Goal: Task Accomplishment & Management: Use online tool/utility

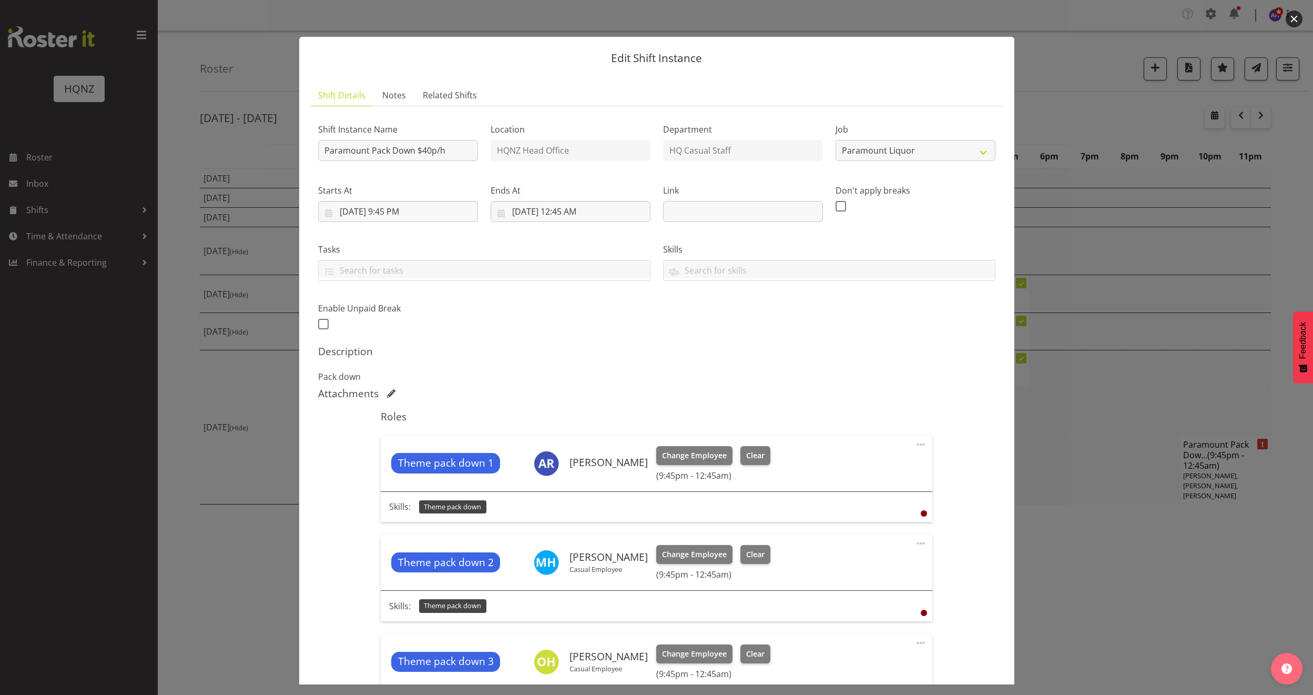
select select "10457"
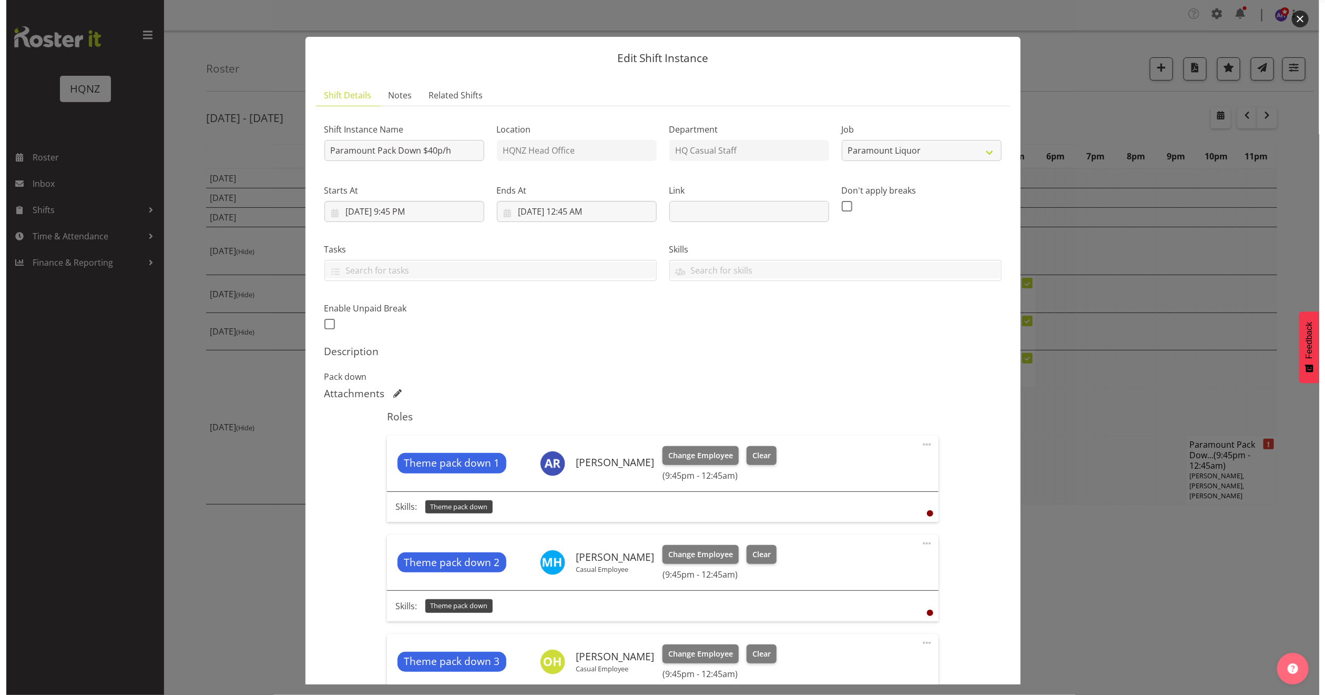
scroll to position [237, 0]
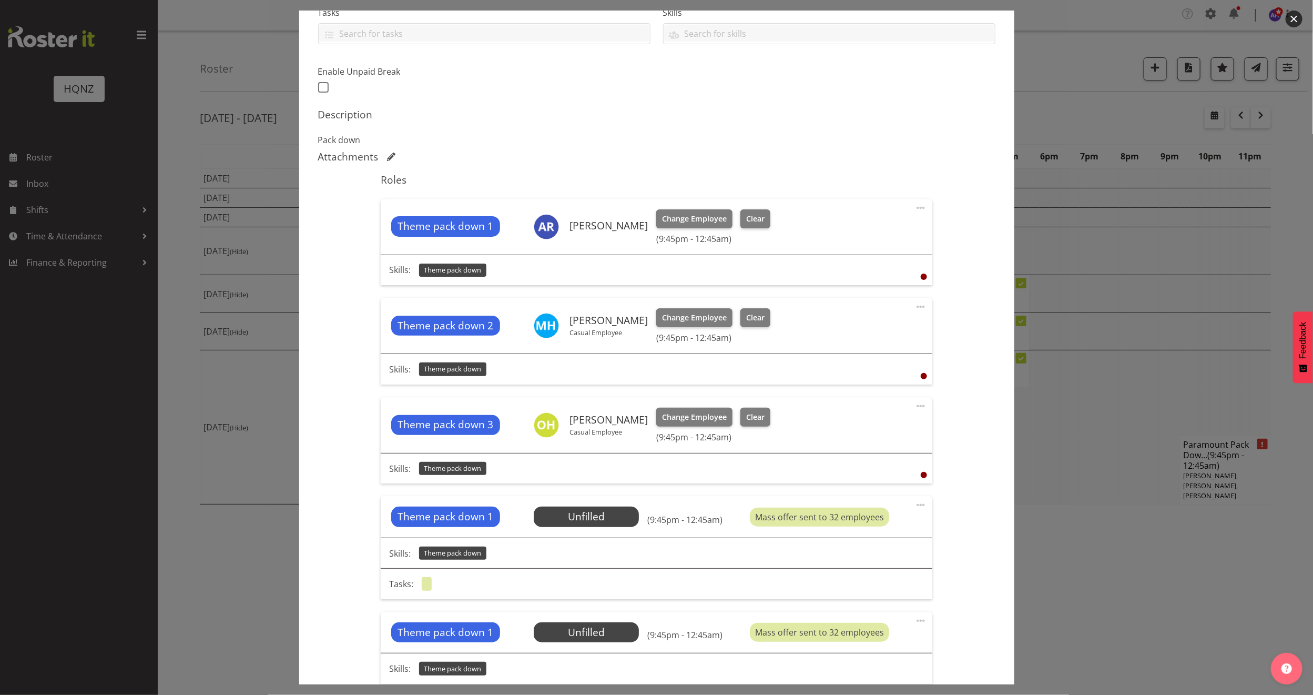
click at [1061, 112] on div at bounding box center [656, 347] width 1313 height 695
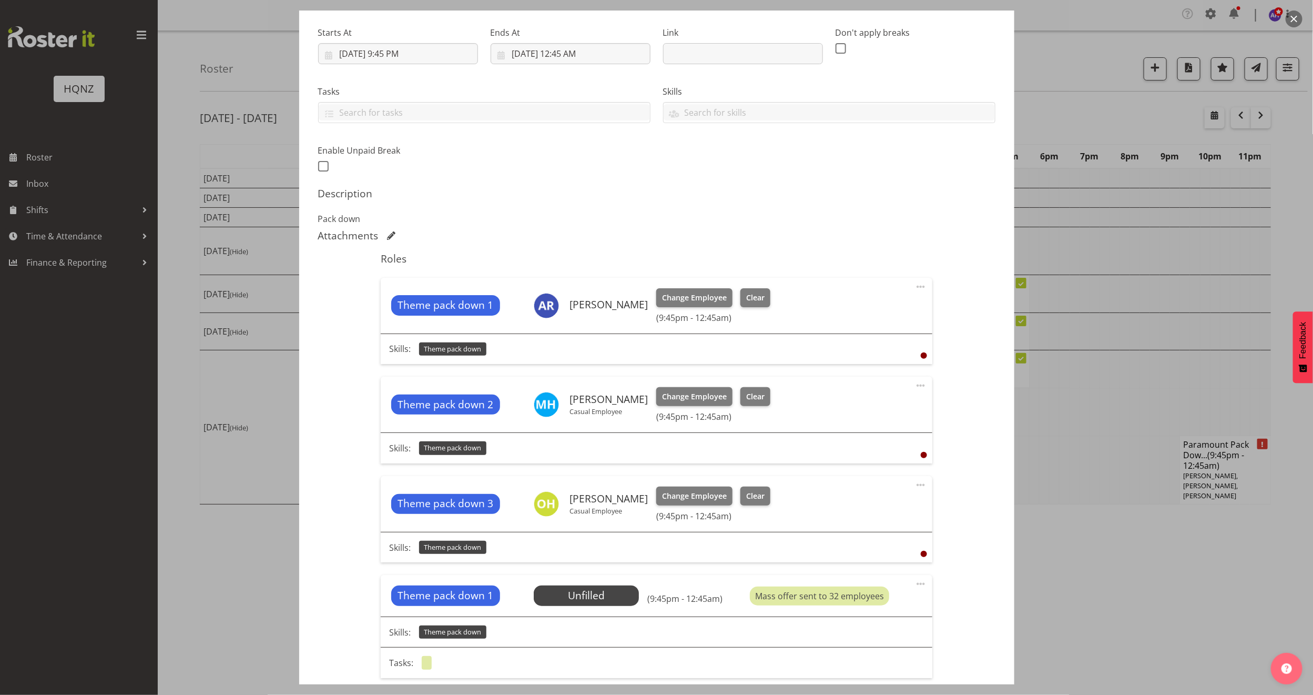
click at [1089, 68] on div at bounding box center [656, 347] width 1313 height 695
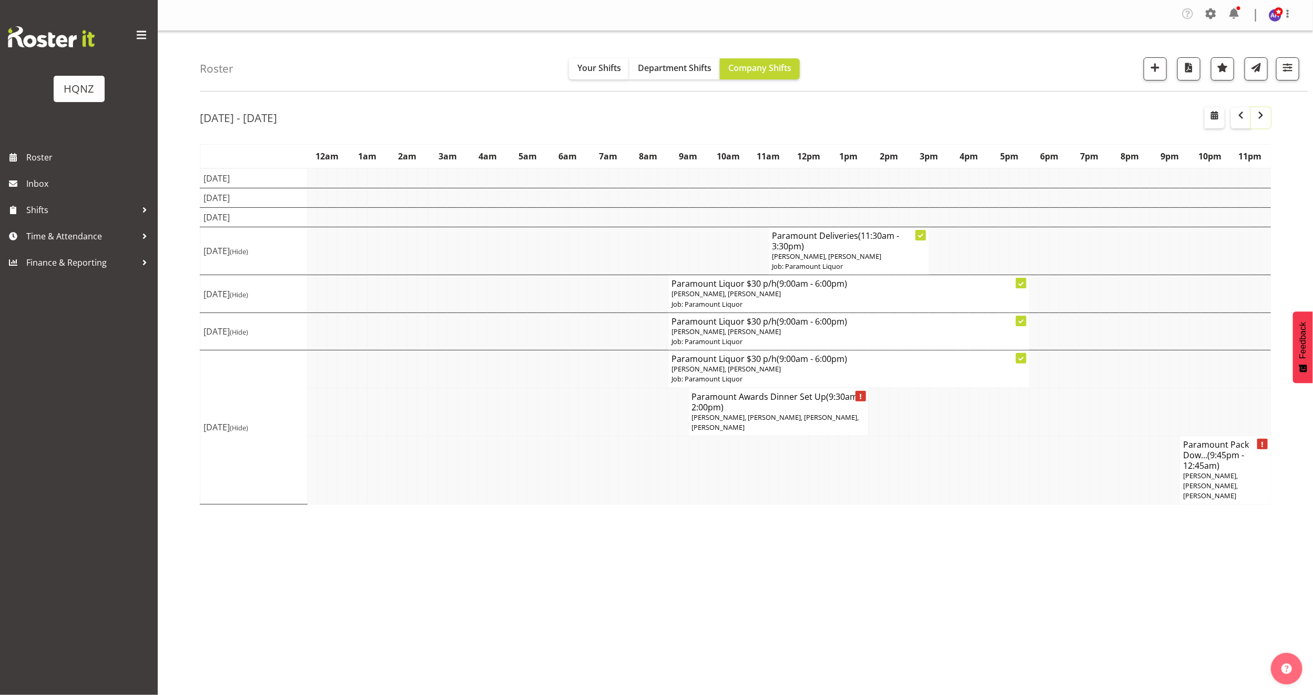
click at [1264, 114] on span "button" at bounding box center [1261, 115] width 13 height 13
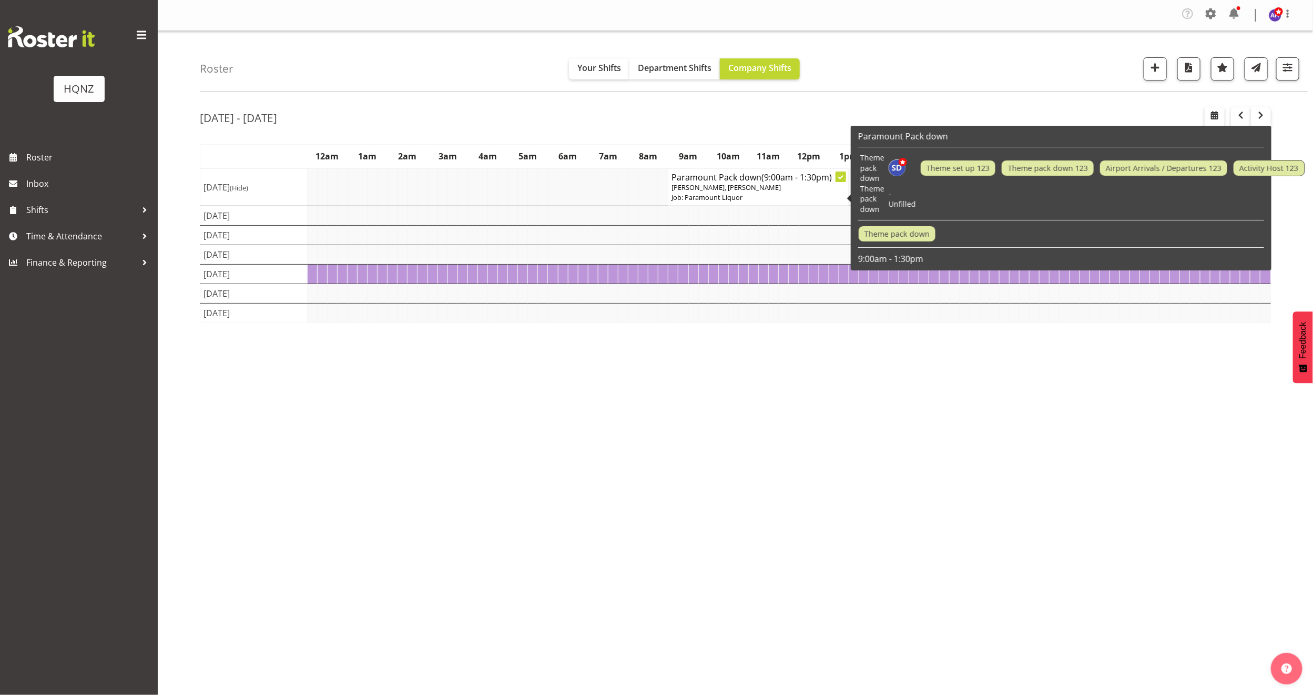
click at [714, 184] on span "[PERSON_NAME], [PERSON_NAME]" at bounding box center [726, 186] width 109 height 9
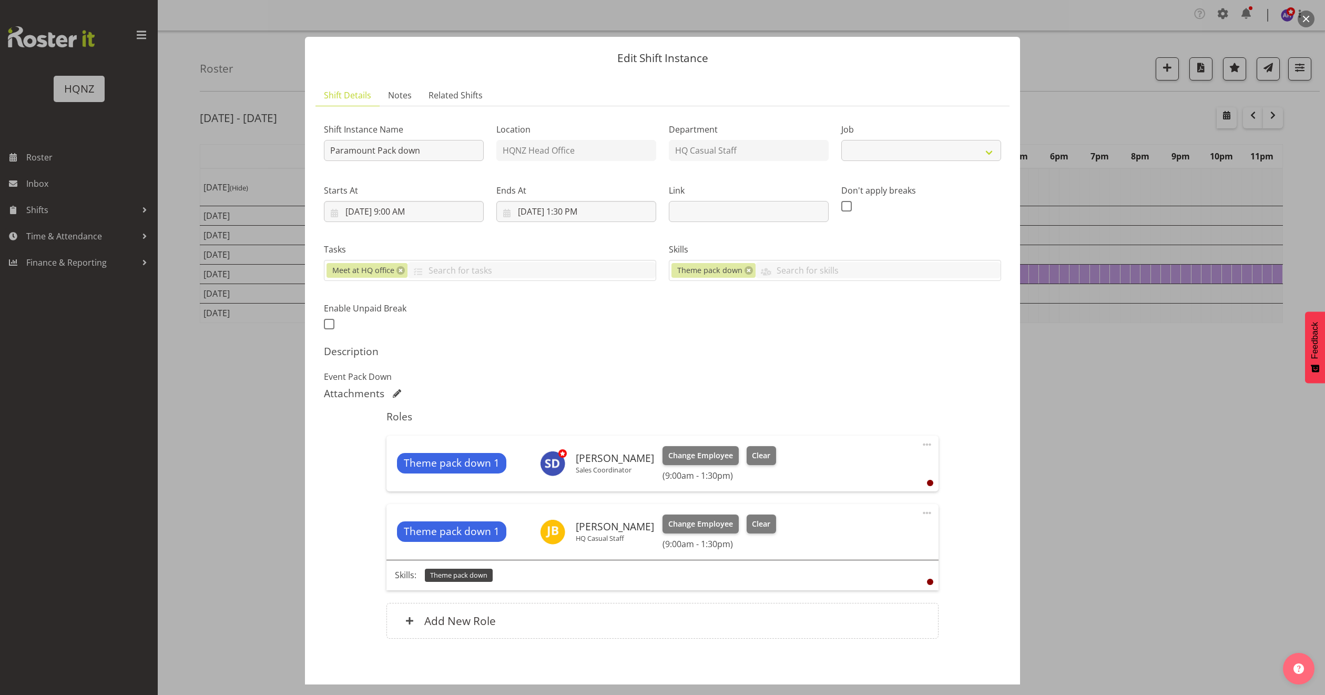
select select "10457"
click at [1106, 429] on div at bounding box center [662, 347] width 1325 height 695
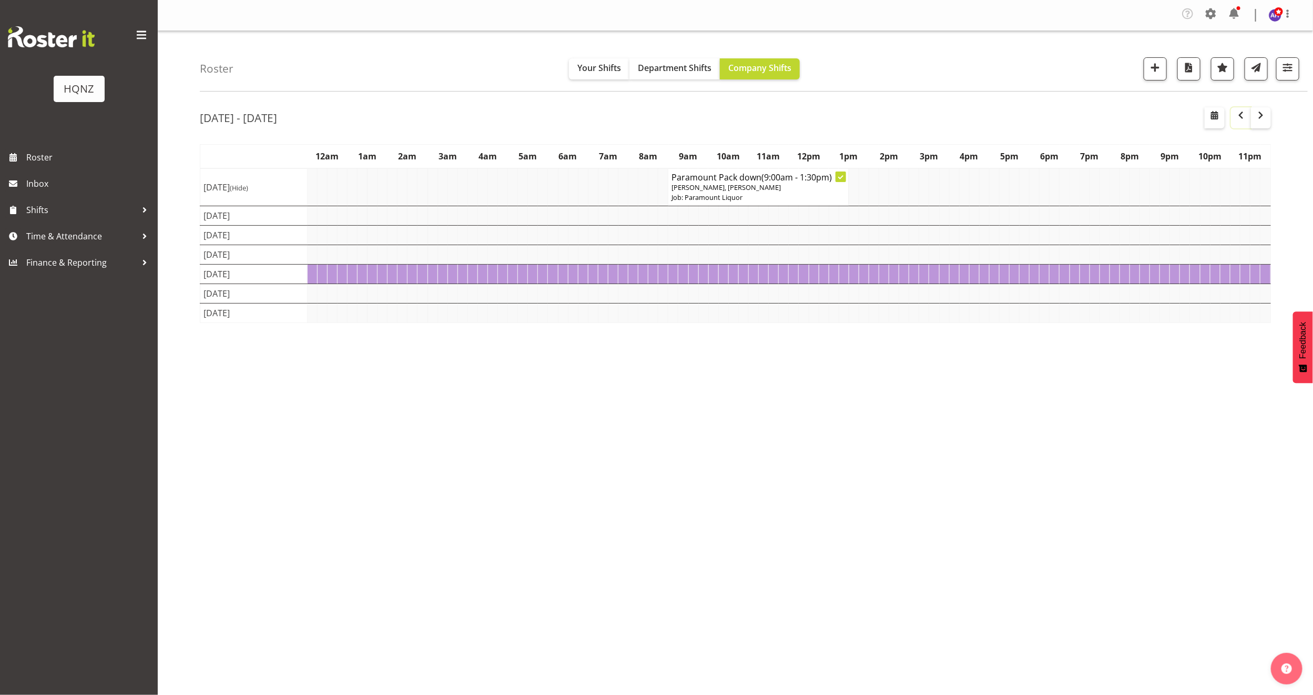
click at [1238, 117] on span "button" at bounding box center [1241, 115] width 13 height 13
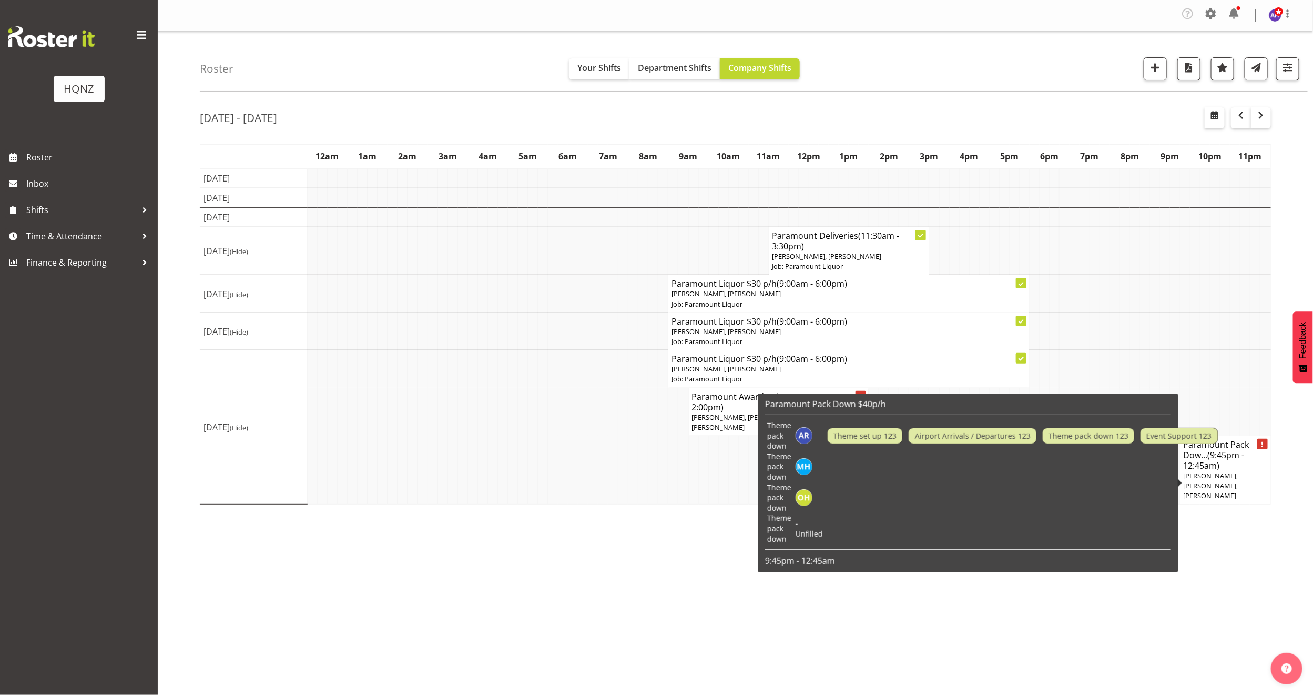
click at [1229, 470] on h4 "Paramount Pack Dow... (9:45pm - 12:45am)" at bounding box center [1225, 455] width 84 height 32
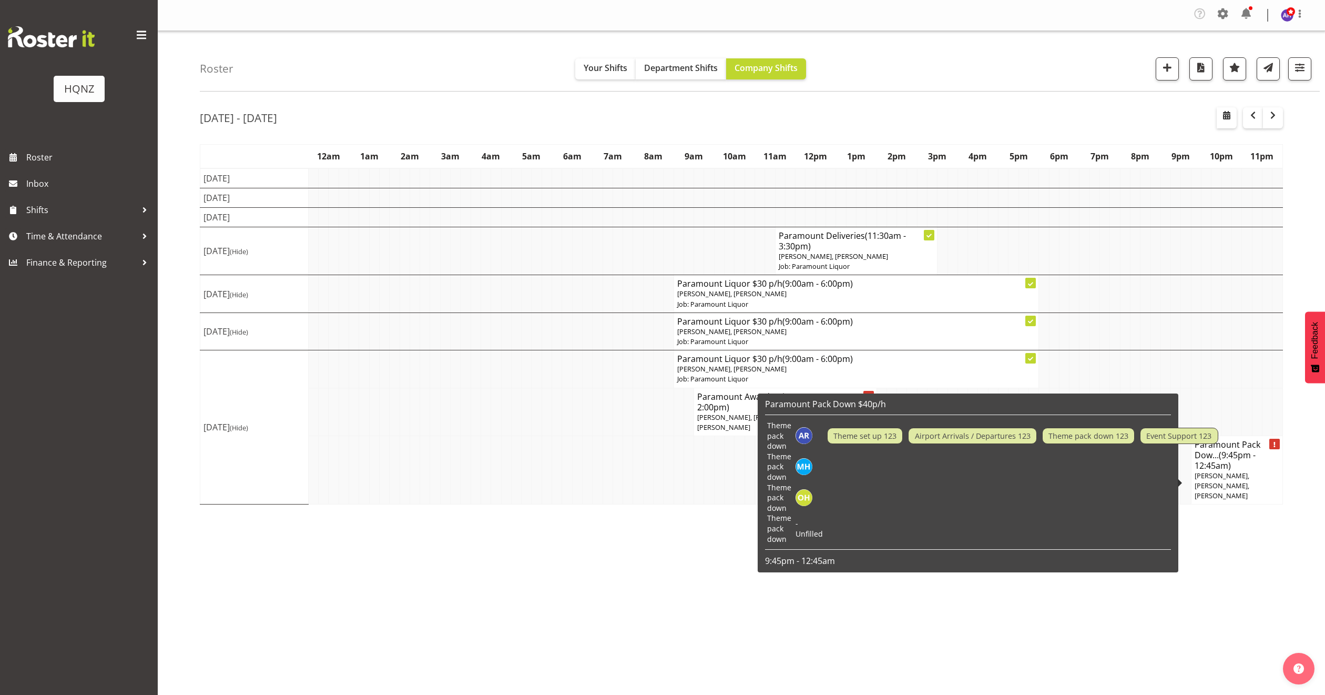
click at [1223, 472] on td at bounding box center [1024, 466] width 398 height 31
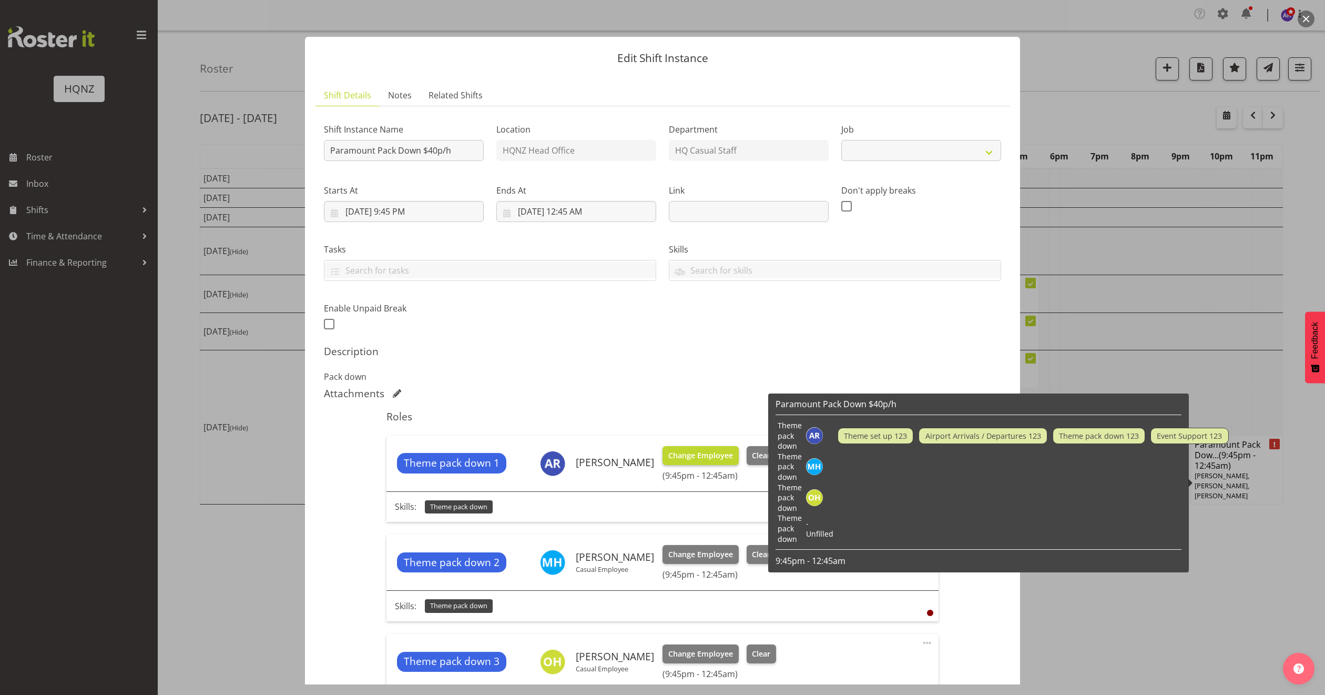
select select "10457"
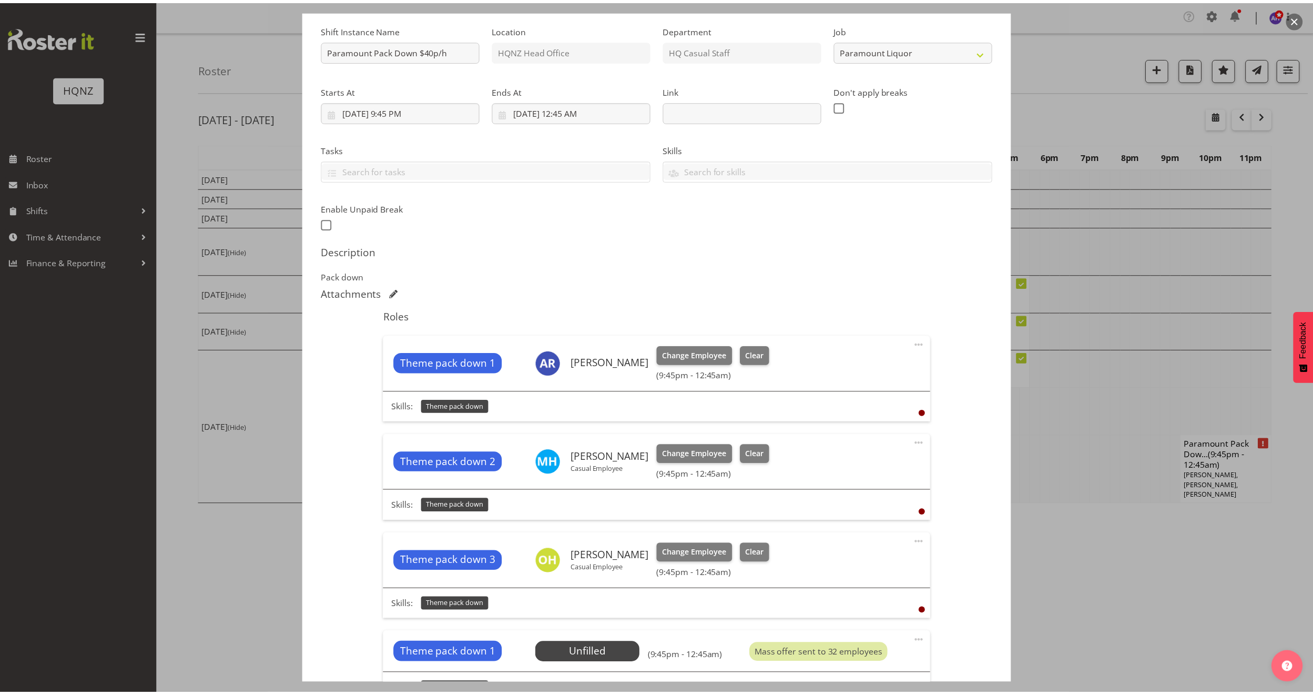
scroll to position [158, 0]
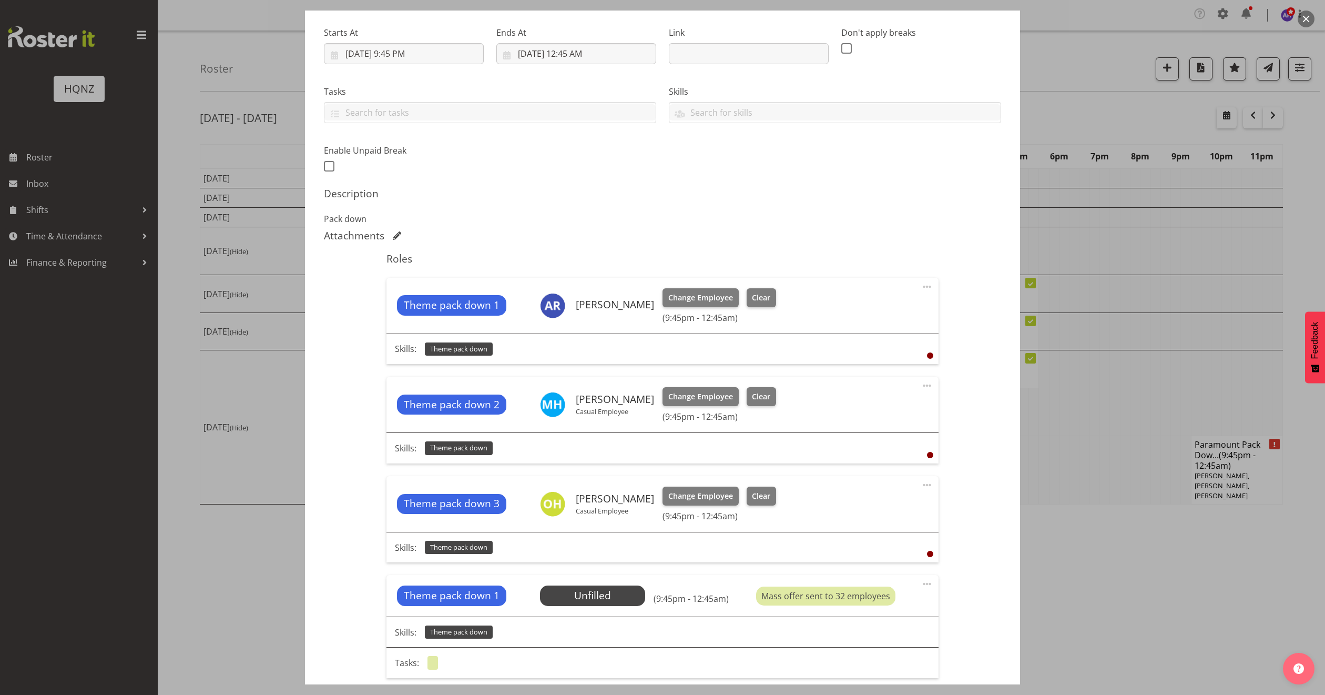
drag, startPoint x: 1105, startPoint y: 469, endPoint x: 1111, endPoint y: 475, distance: 8.6
click at [1105, 469] on div at bounding box center [662, 347] width 1325 height 695
